Goal: Task Accomplishment & Management: Use online tool/utility

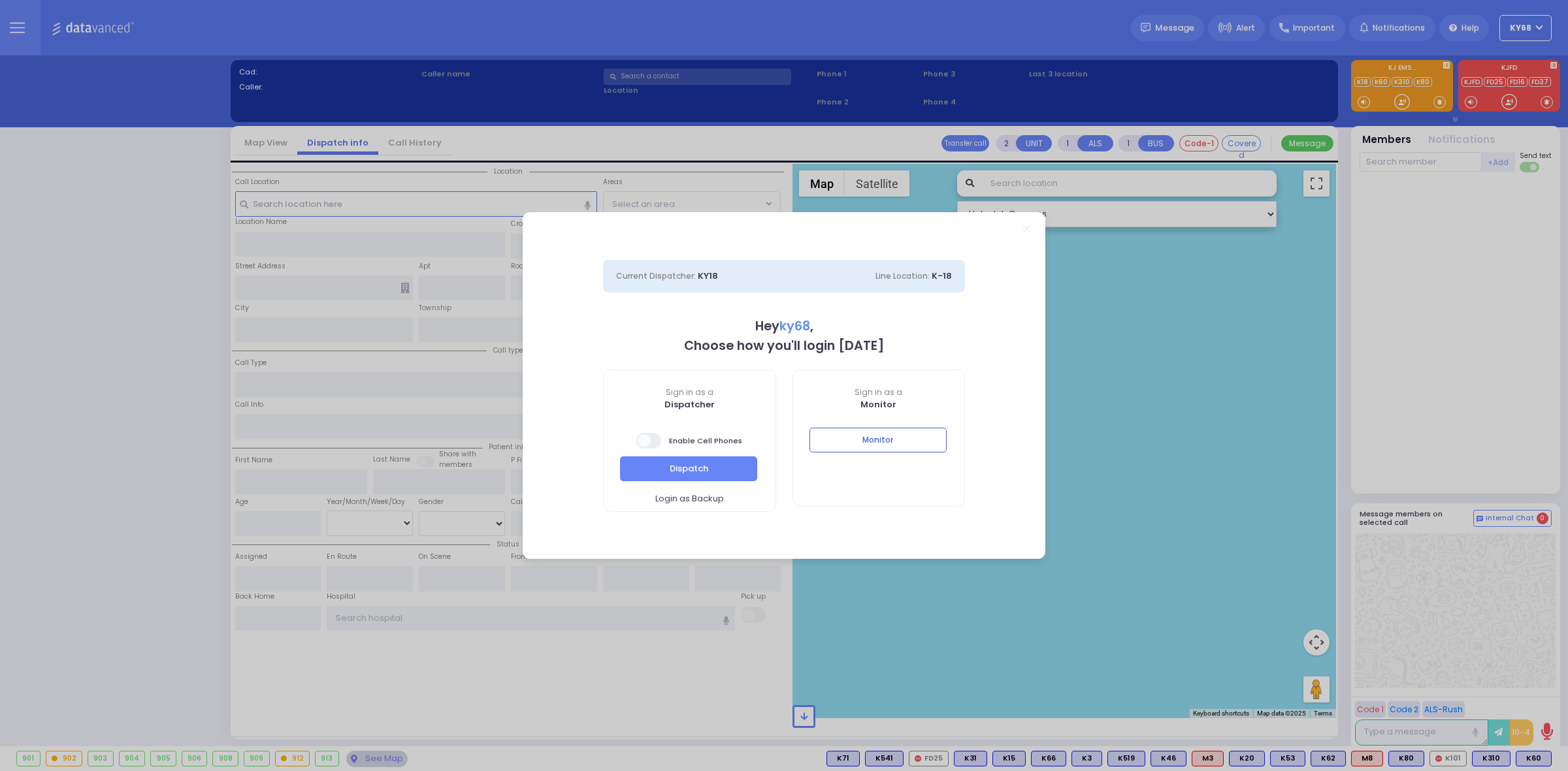
select select "12"
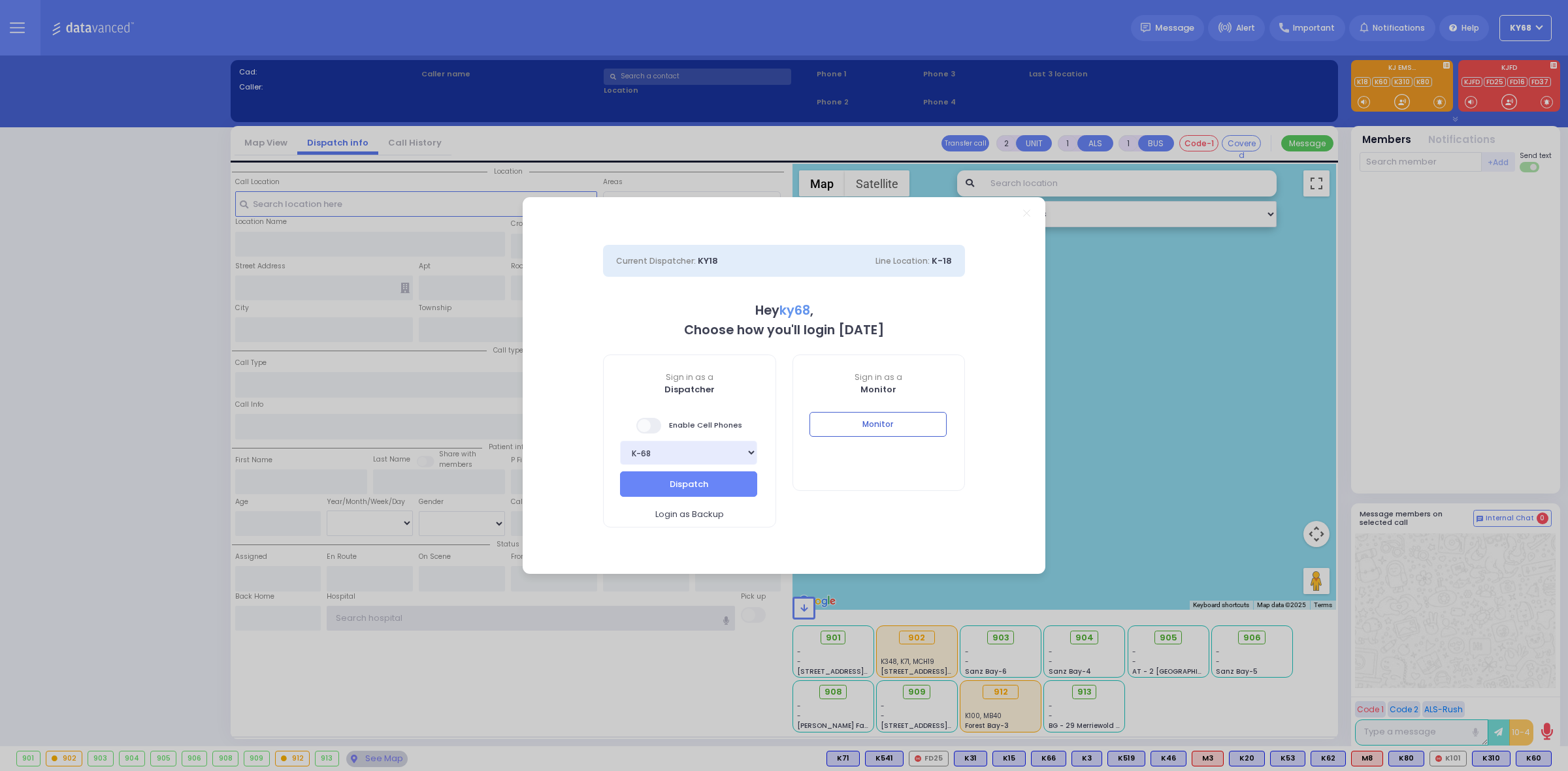
type input "ky68"
click at [835, 440] on div "Monitor" at bounding box center [879, 434] width 172 height 45
click at [839, 418] on button "Monitor" at bounding box center [878, 424] width 137 height 25
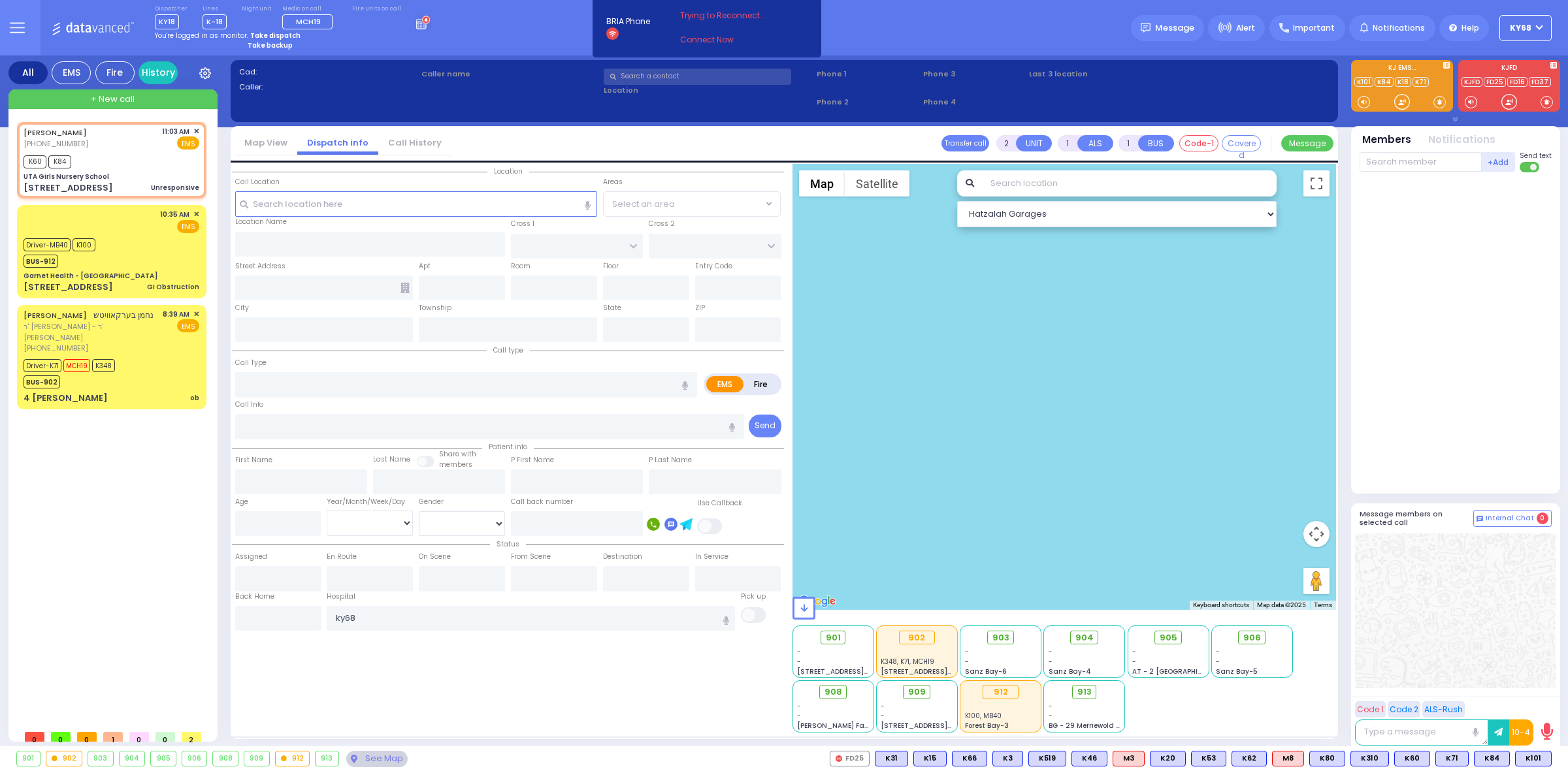
type input "5"
type input "2"
select select
type input "Unresponsive"
radio input "true"
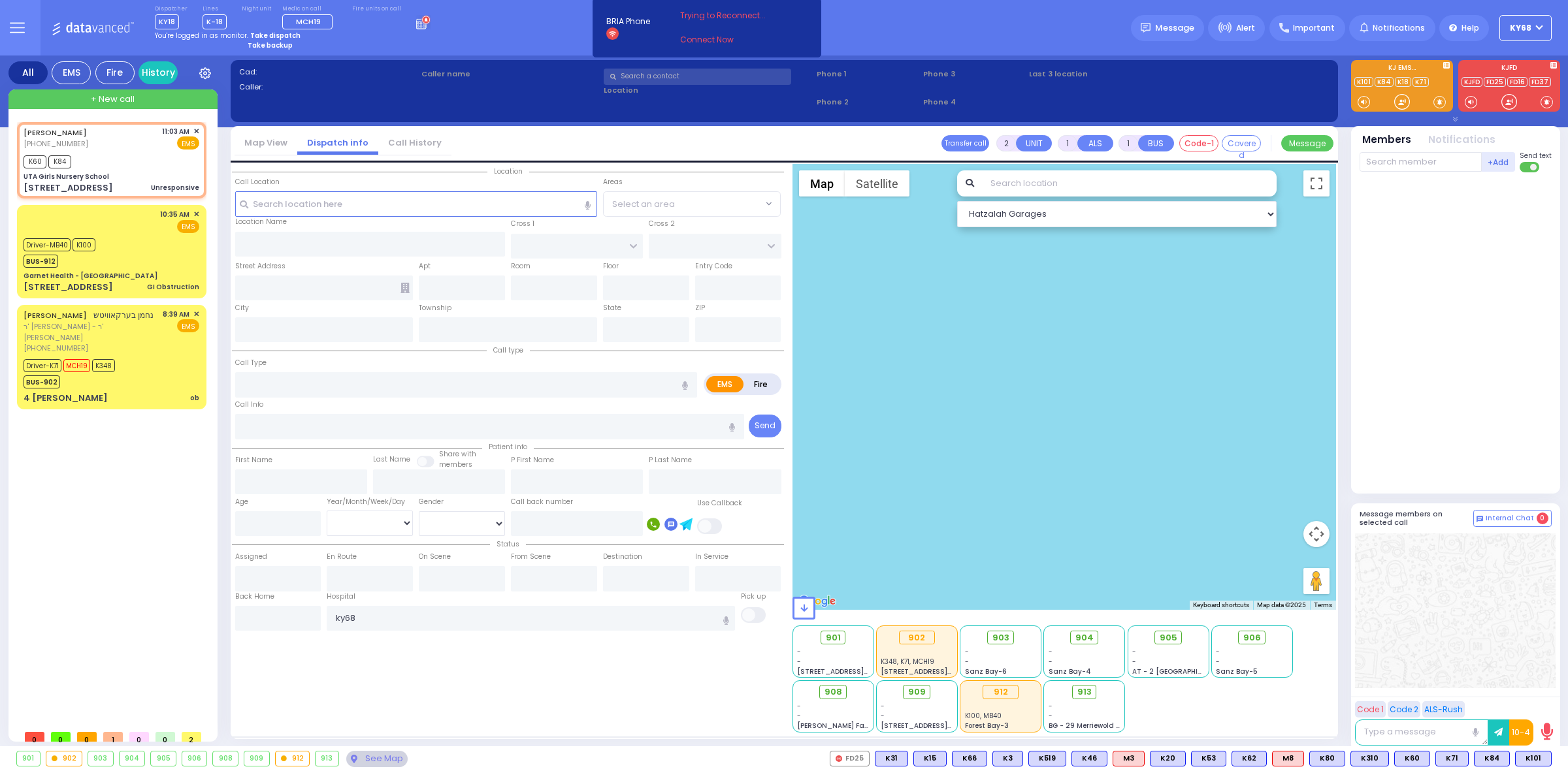
type input "[PERSON_NAME]"
select select
type input "11:03"
type input "11:04"
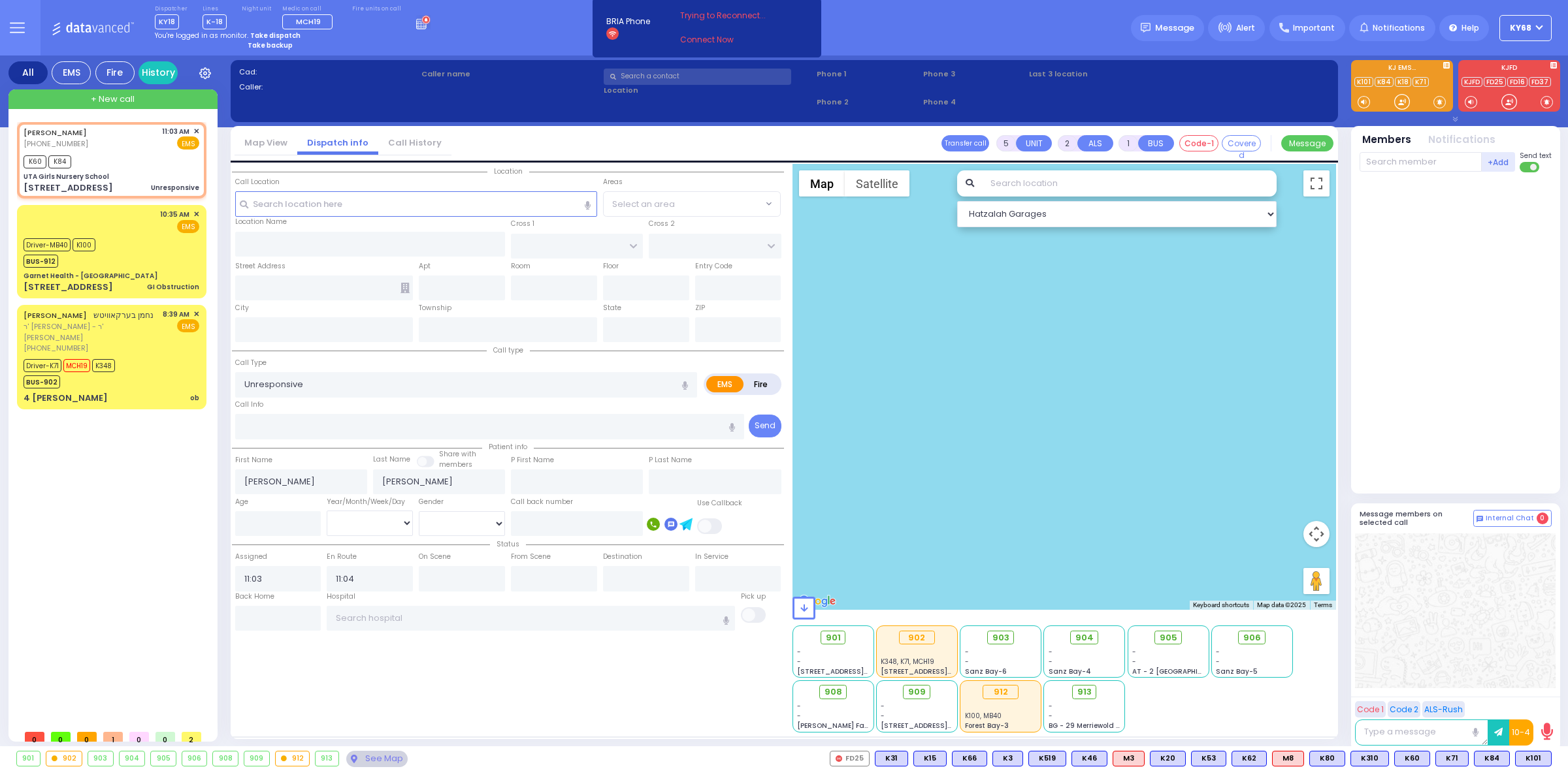
select select "Hatzalah Garages"
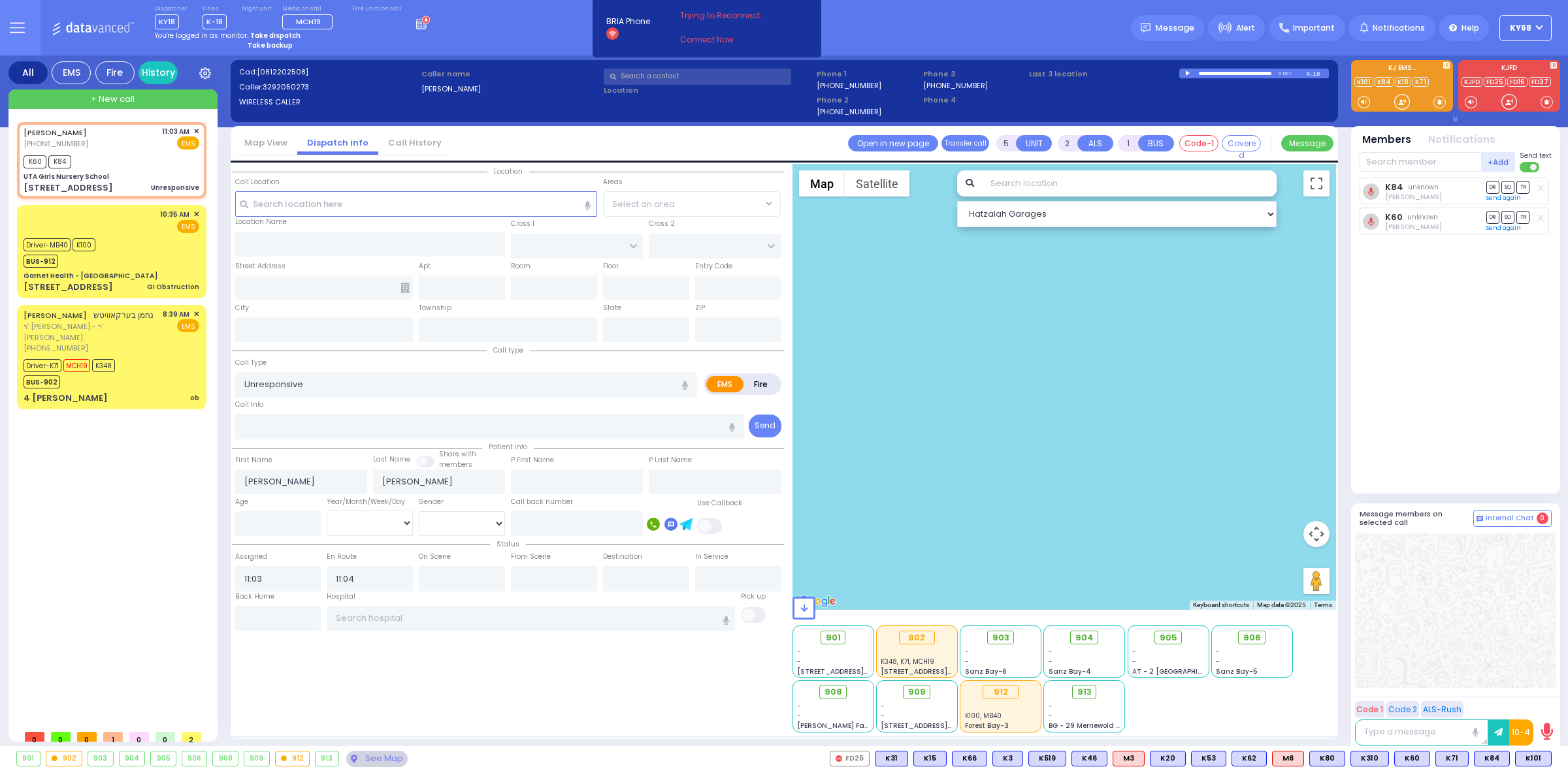
type input "UTA Girls Nursery School"
type input "[PERSON_NAME] BLVD"
type input "SCHUNNEMUNK RD"
type input "[STREET_ADDRESS]"
type input "[PERSON_NAME]"
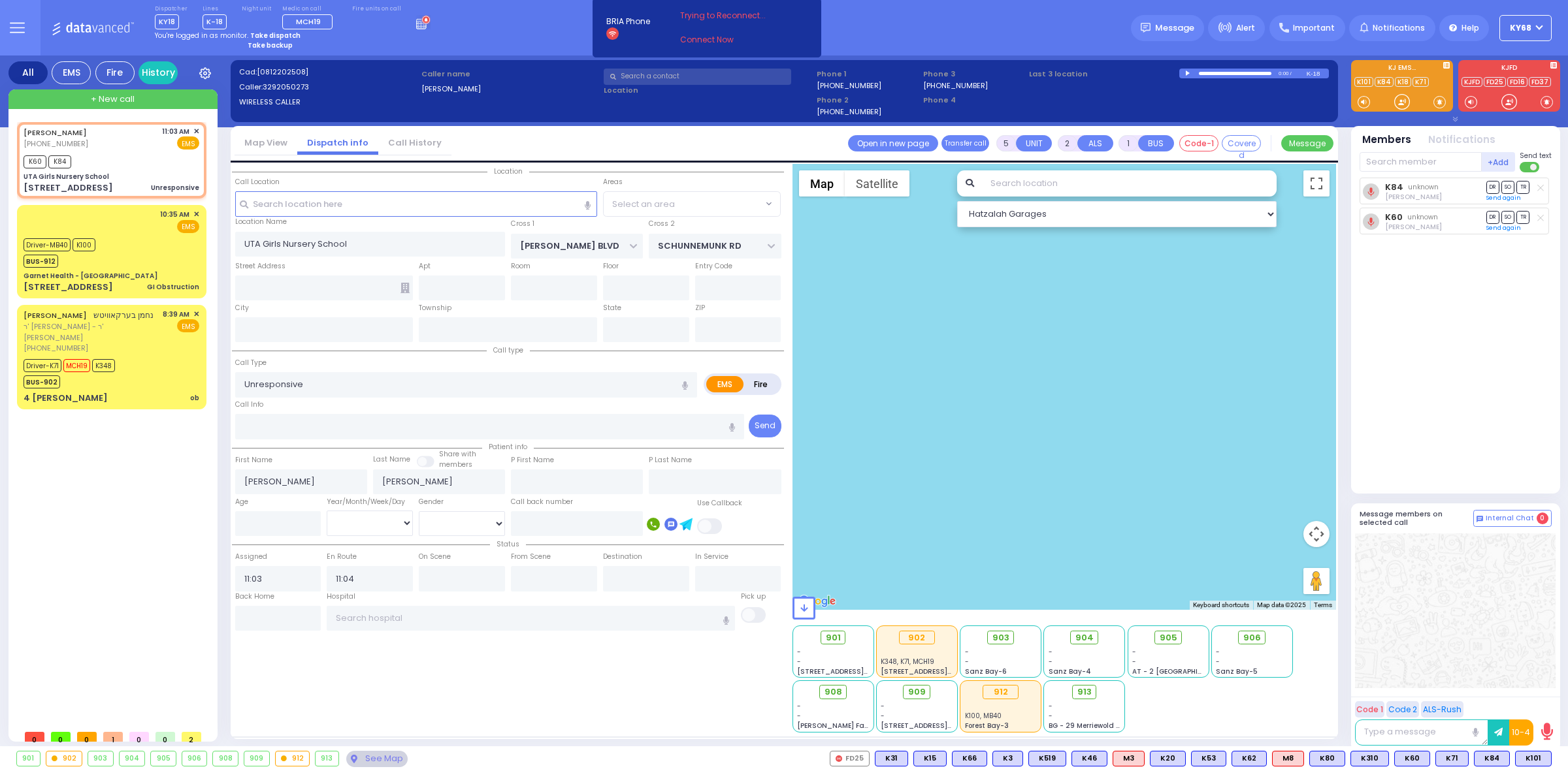
type input "[US_STATE]"
type input "10950"
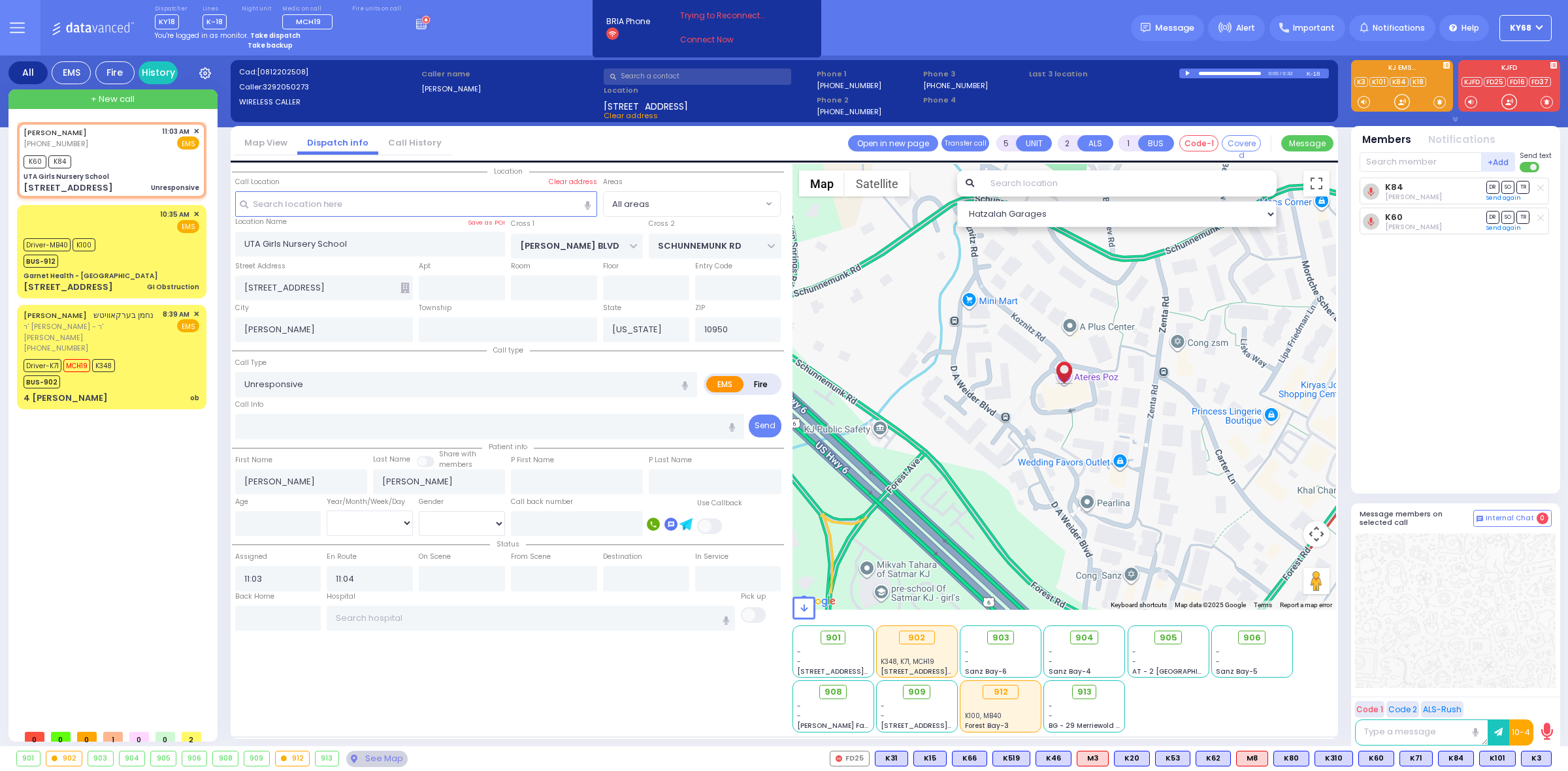
click at [556, 18] on div "Dispatcher KY18 shift has started. Are you ? Lines K-18" at bounding box center [784, 28] width 1568 height 56
select select
radio input "true"
select select
select select "Hatzalah Garages"
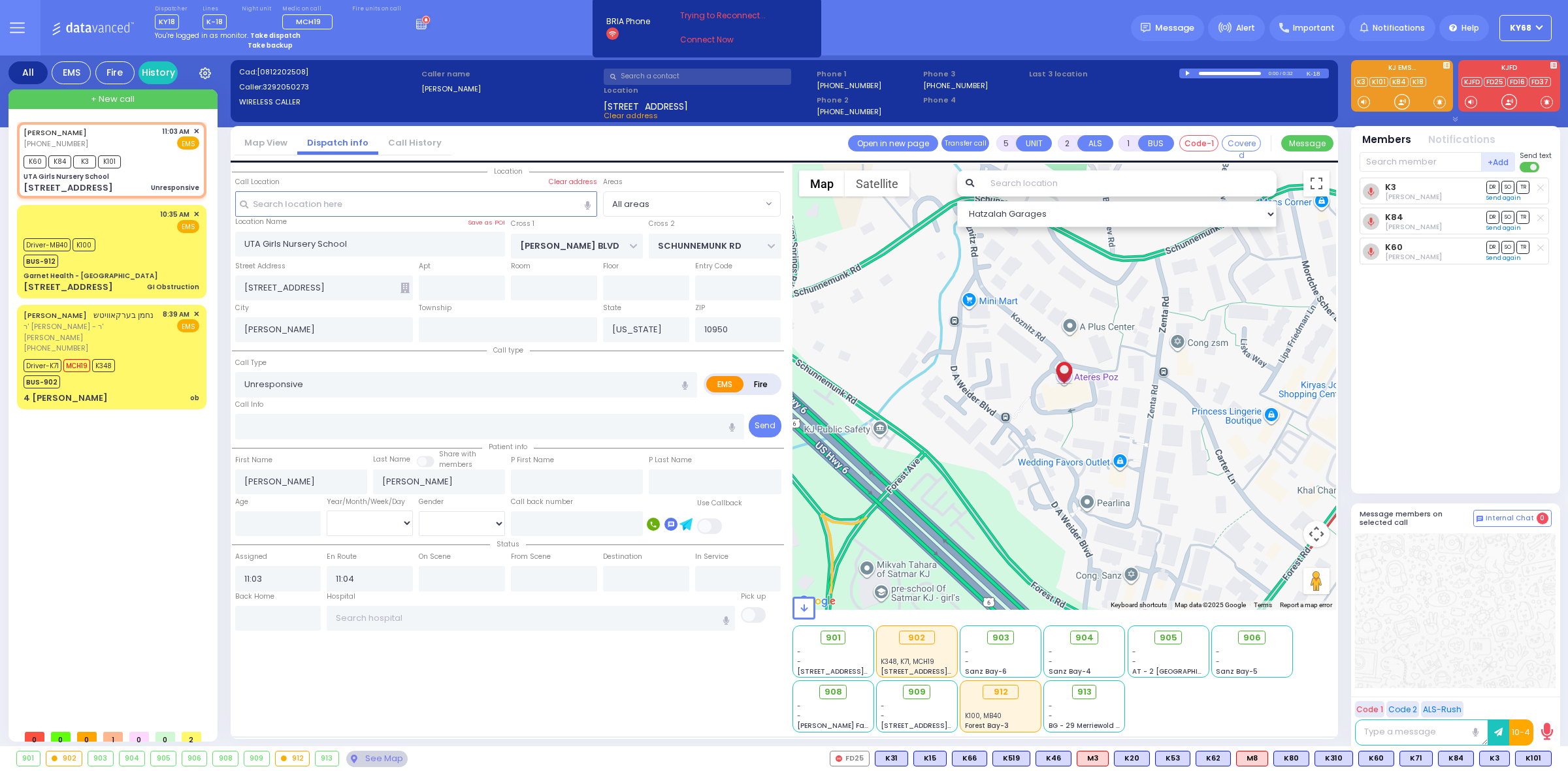
select select
radio input "true"
select select
select select "Hatzalah Garages"
select select
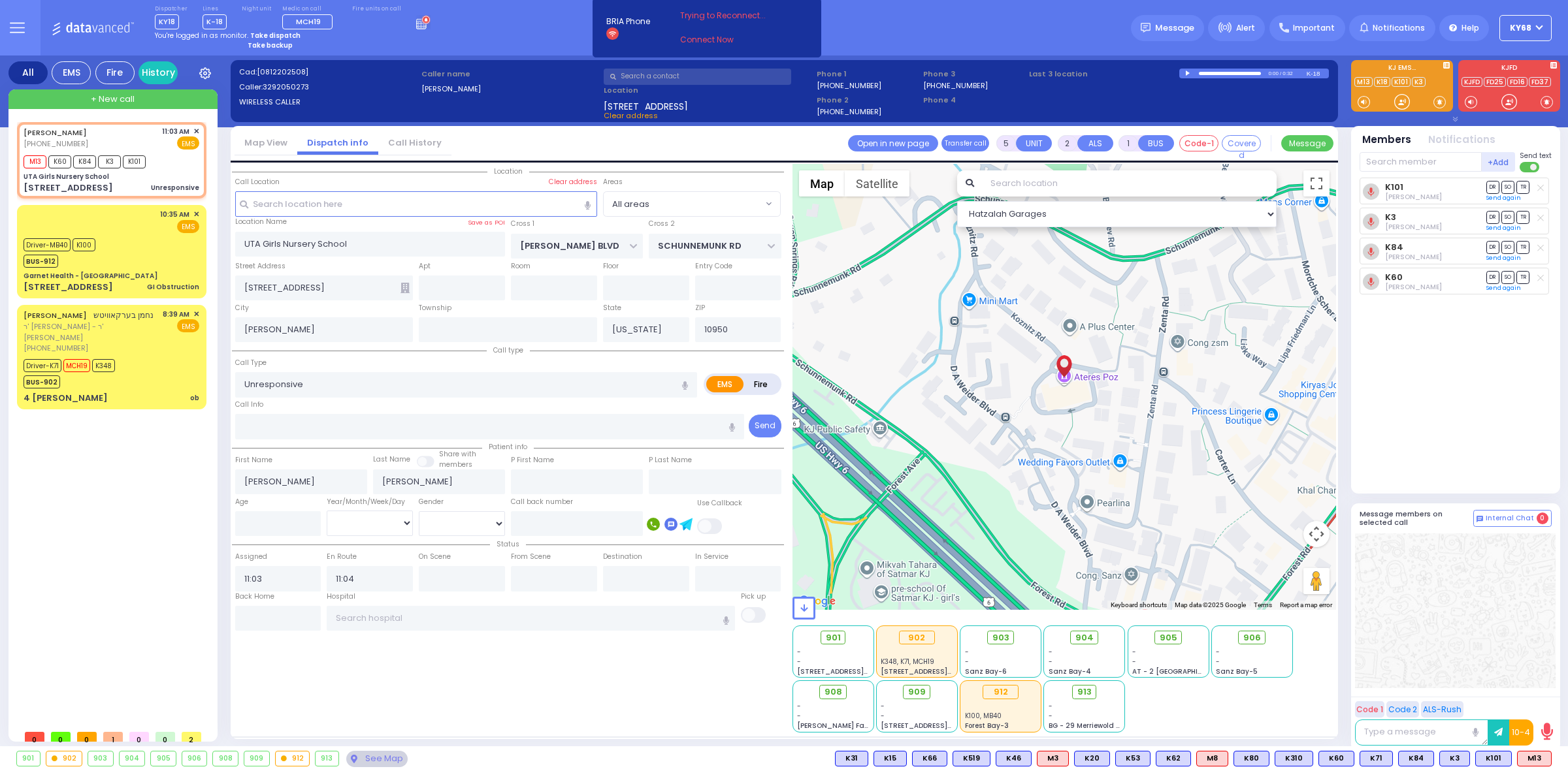
radio input "true"
select select
select select "Hatzalah Garages"
select select
radio input "true"
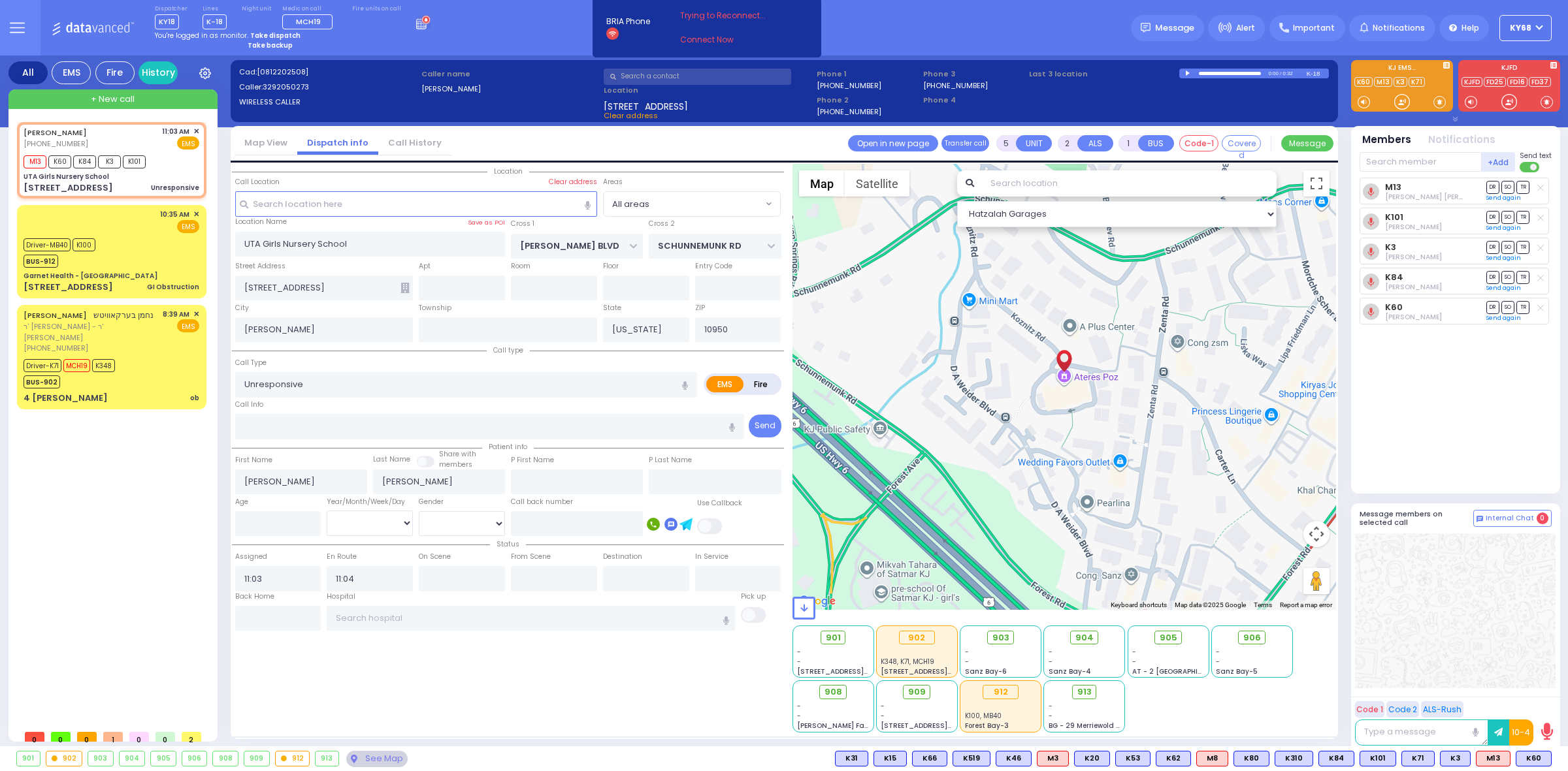
select select
radio input "true"
select select
radio input "true"
select select
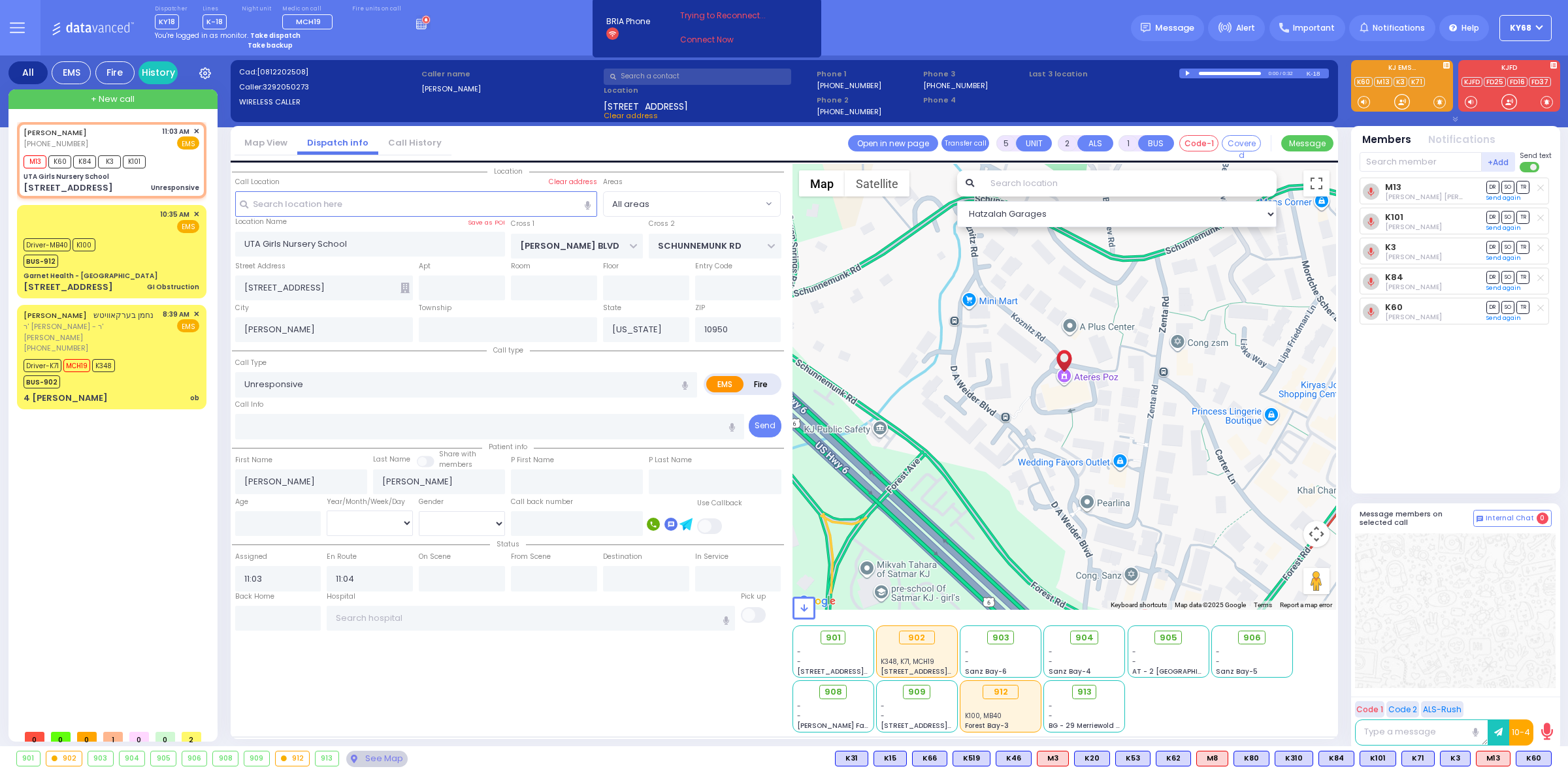
radio input "true"
select select
select select "Hatzalah Garages"
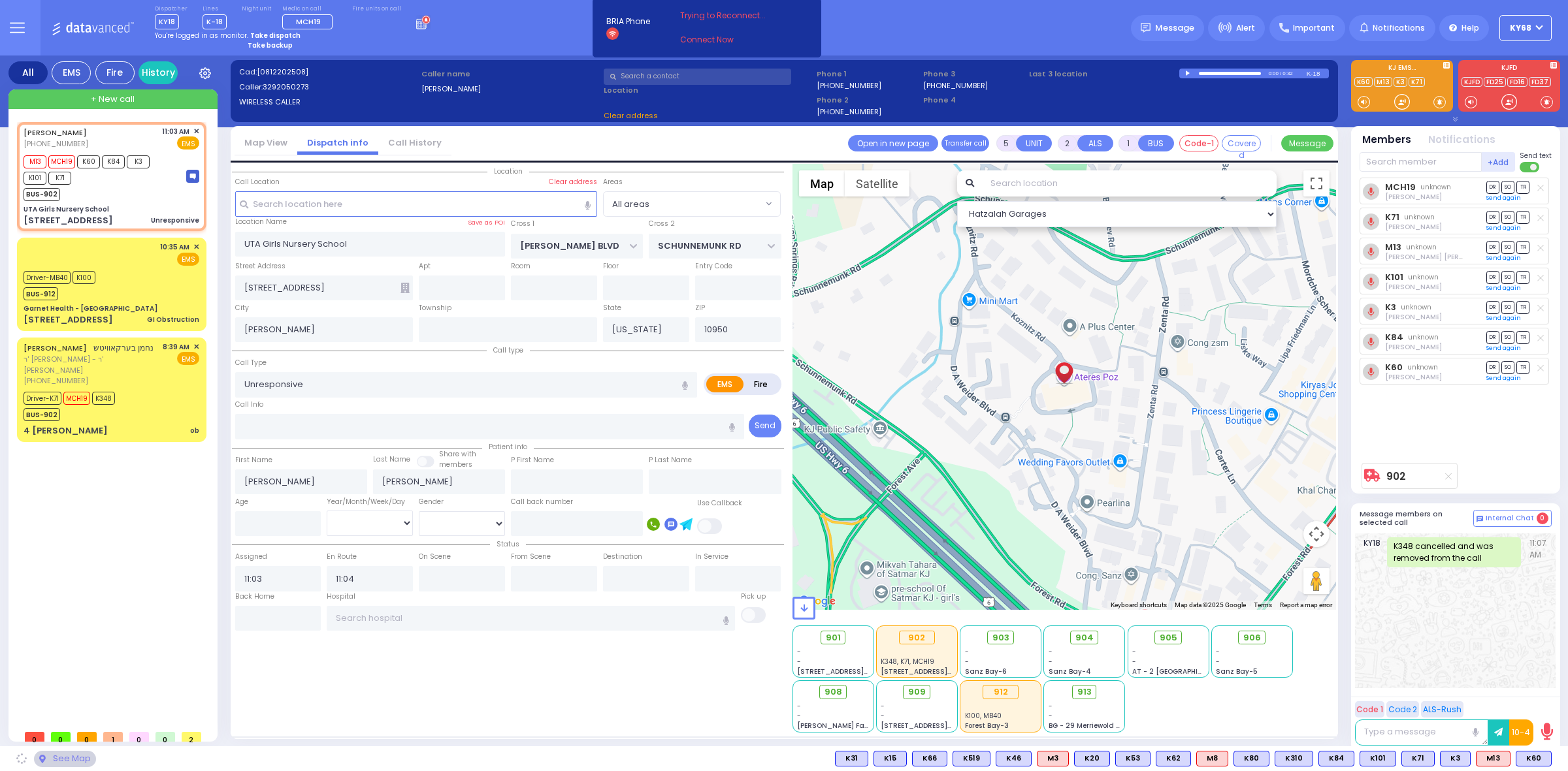
radio input "true"
select select
radio input "true"
select select
select select "All areas"
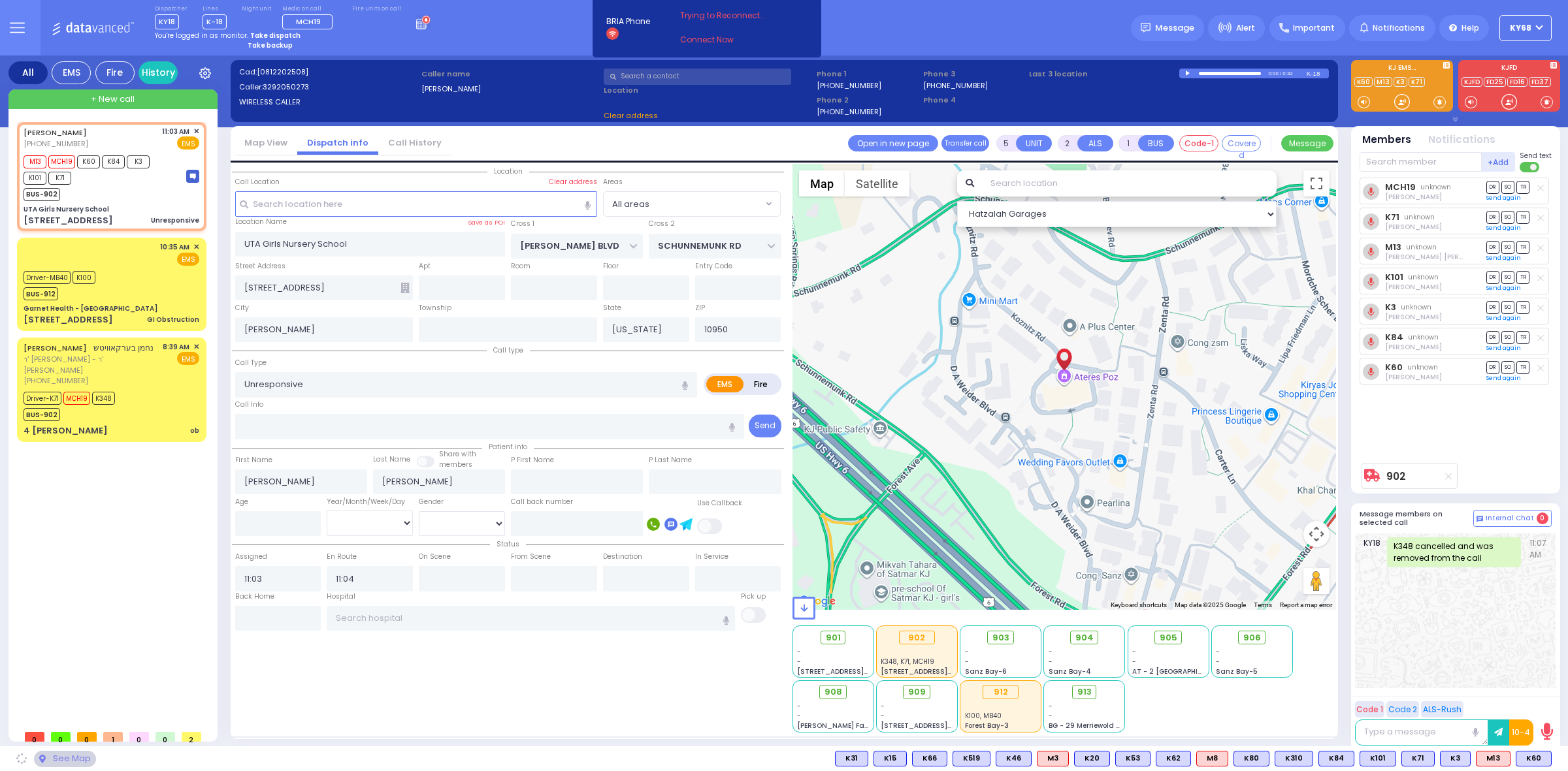
select select "Hatzalah Garages"
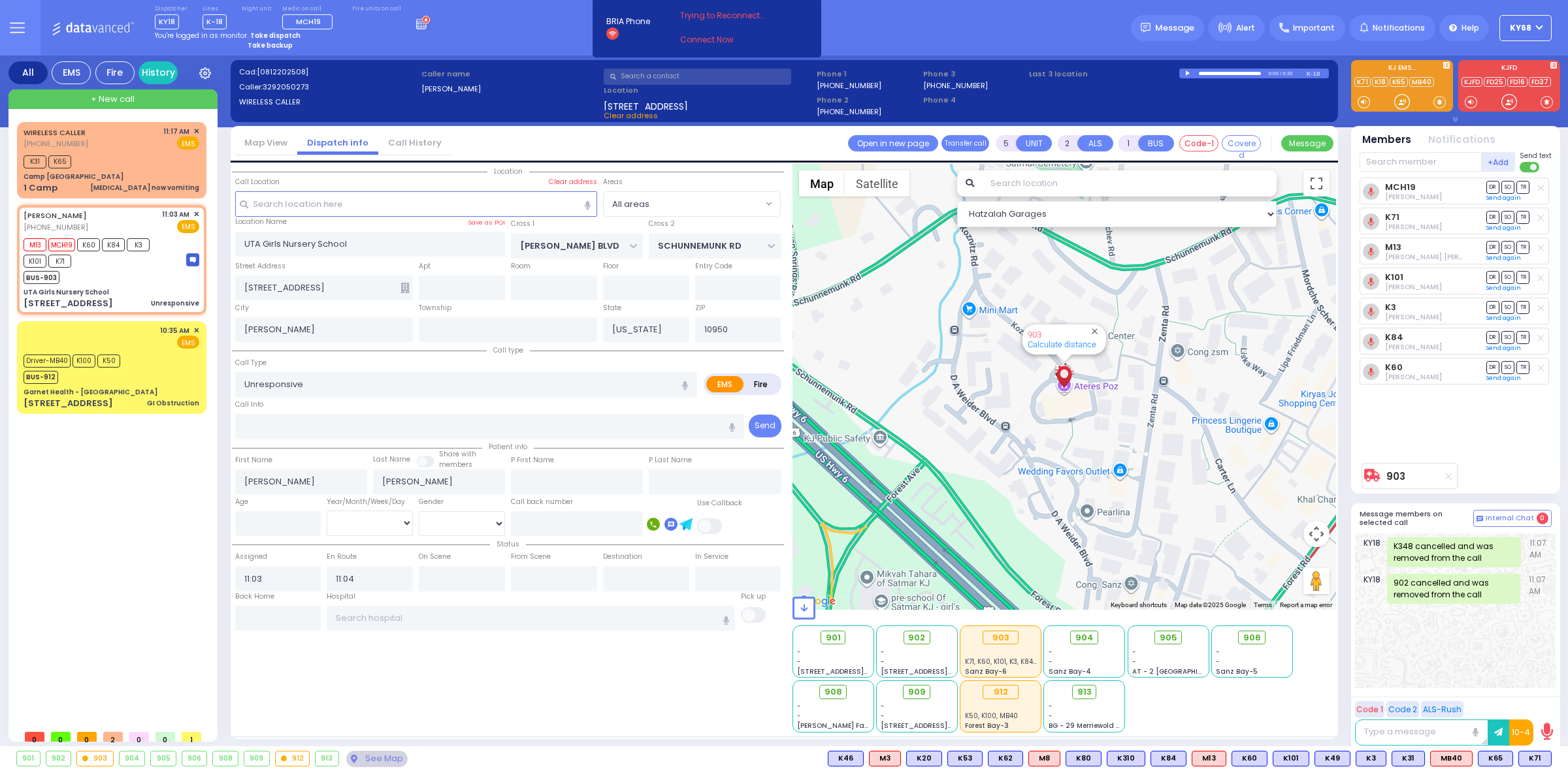
select select
radio input "true"
select select
radio input "true"
select select
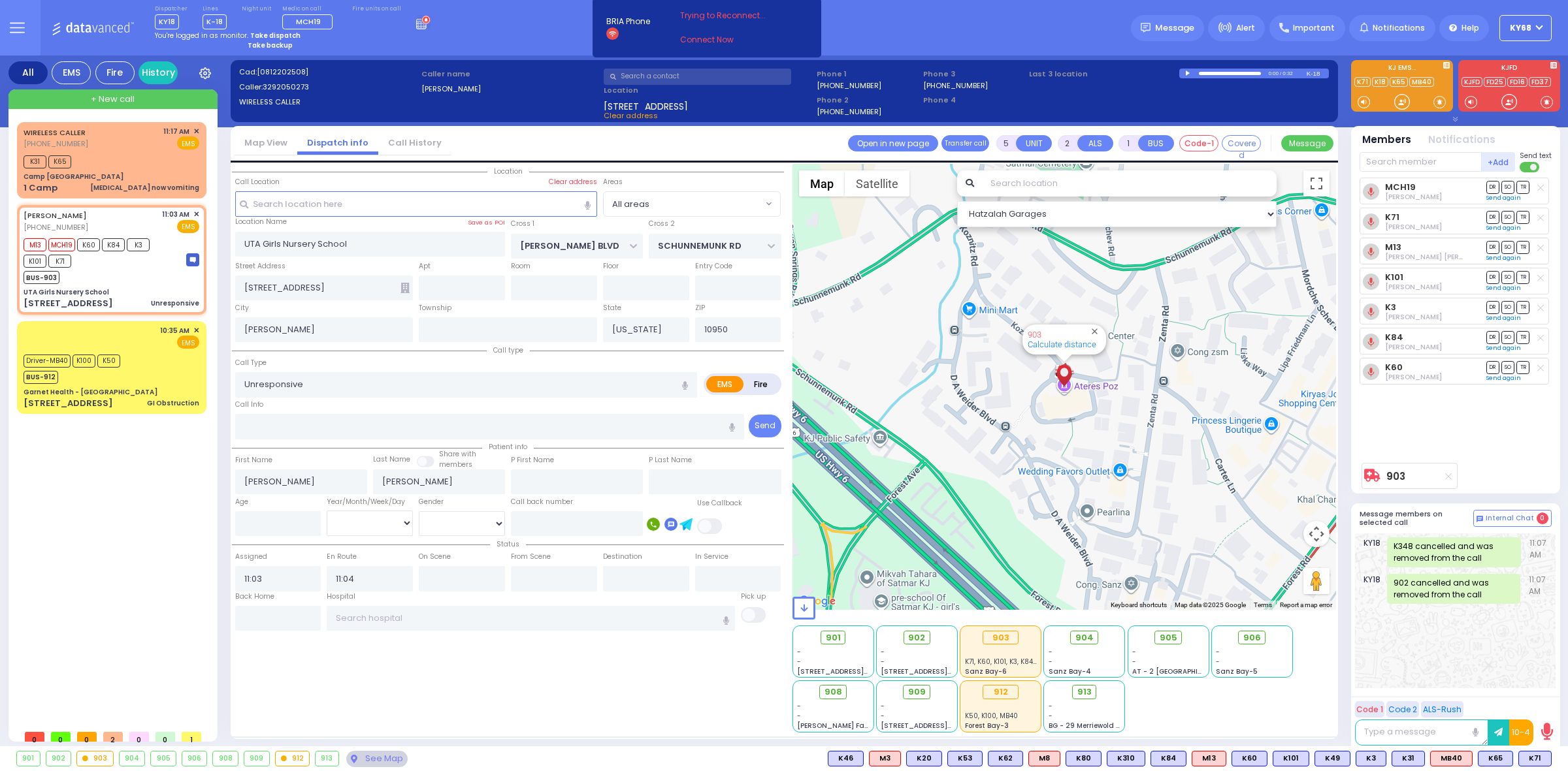
type input "11:31"
select select "All areas"
select select "Hatzalah Garages"
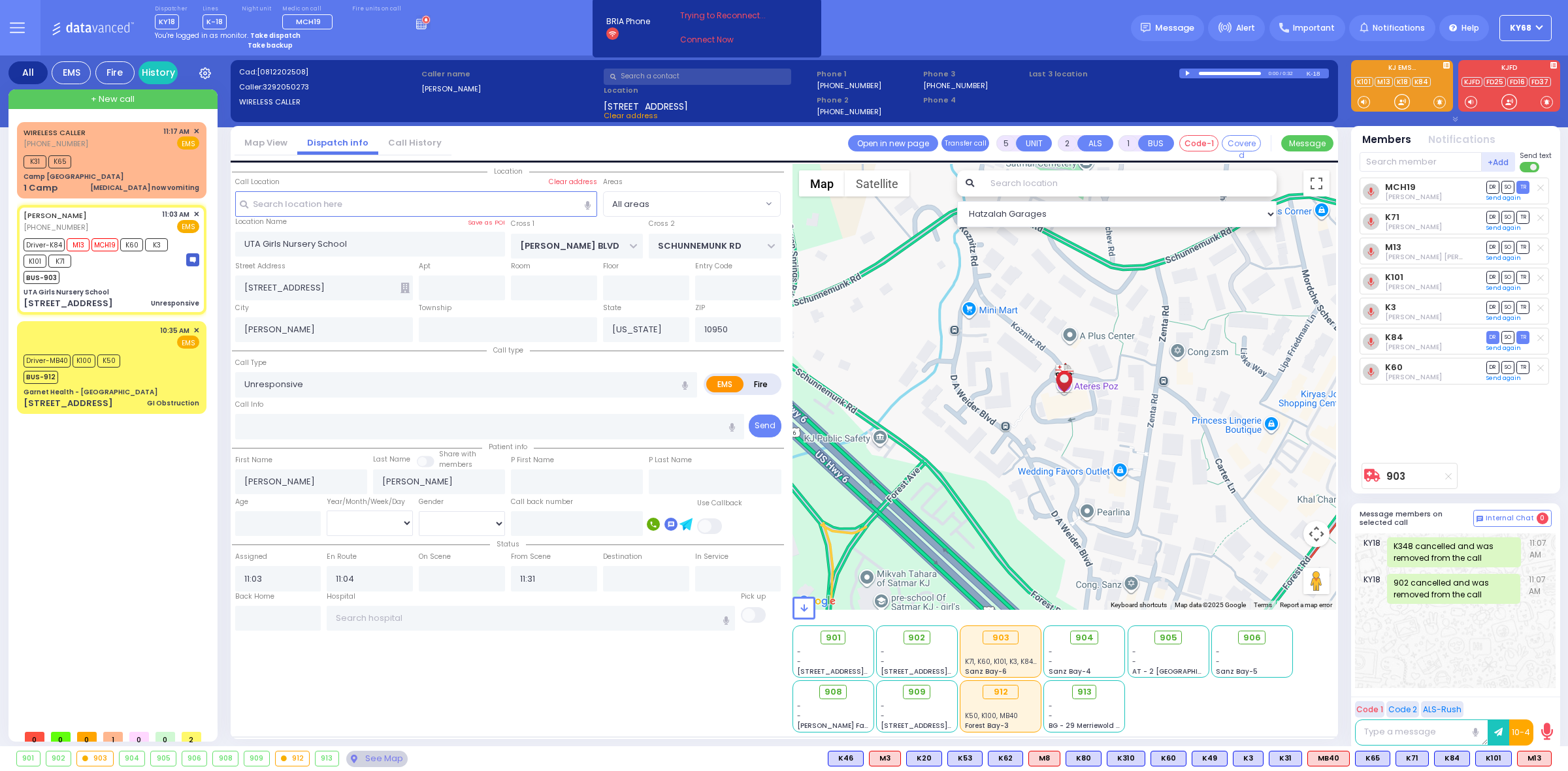
type input "6"
select select
radio input "true"
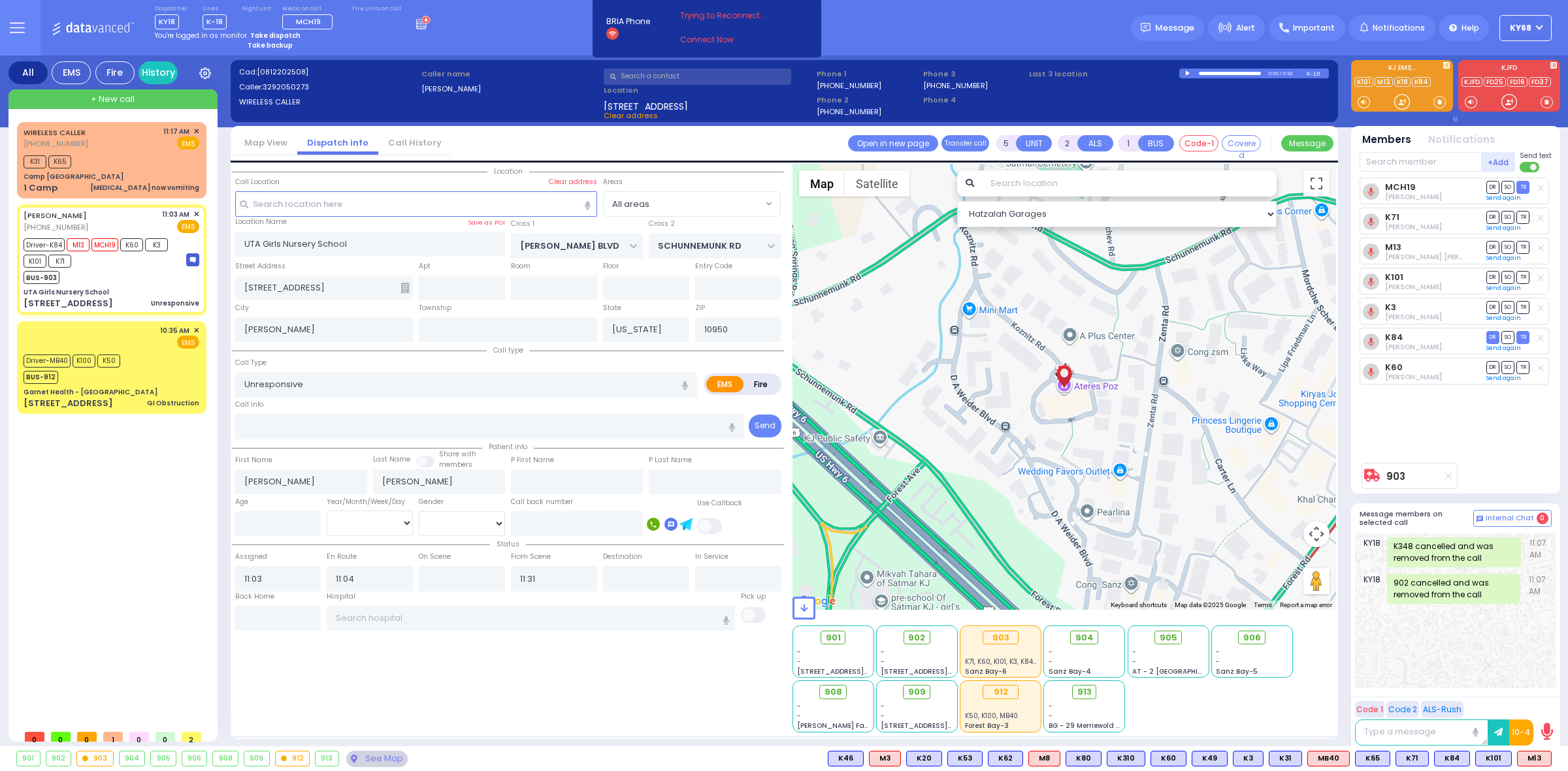
type input "Unknown"
select select "Year"
radio input "true"
select select "Year"
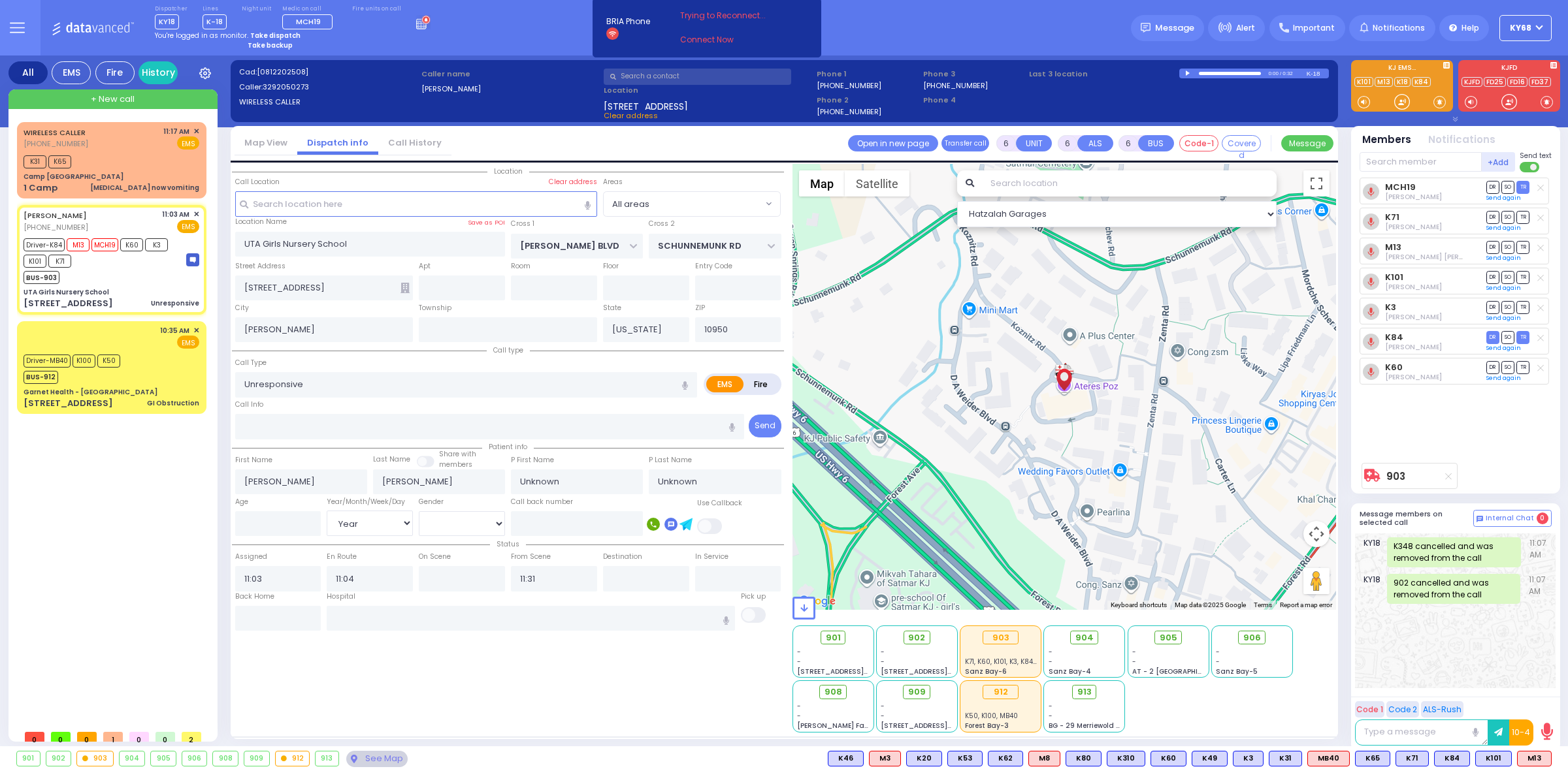
type input "11:06"
type input "11:30"
select select "All areas"
select select "Hatzalah Garages"
